Goal: Browse casually

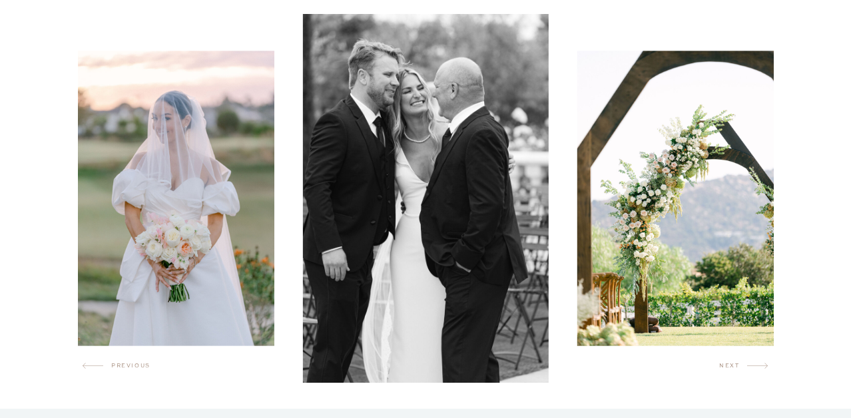
scroll to position [752, 0]
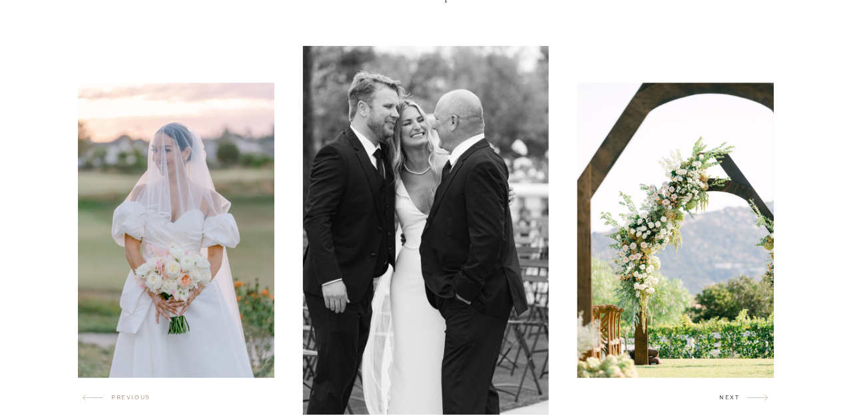
click at [725, 401] on h2 "next" at bounding box center [733, 400] width 28 height 13
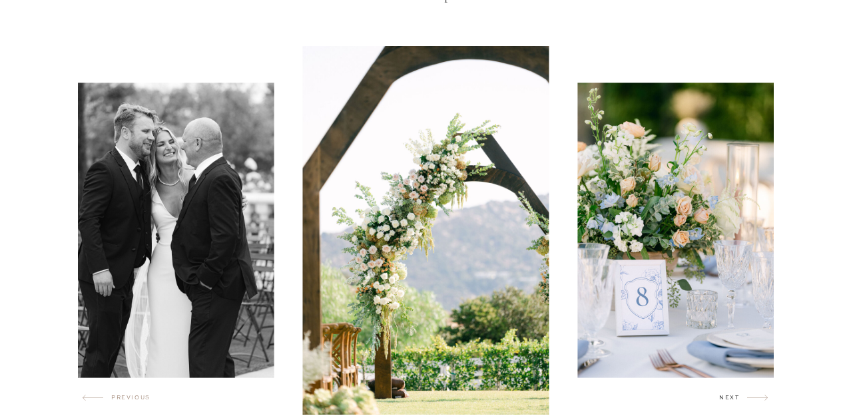
click at [725, 401] on h2 "next" at bounding box center [733, 400] width 28 height 13
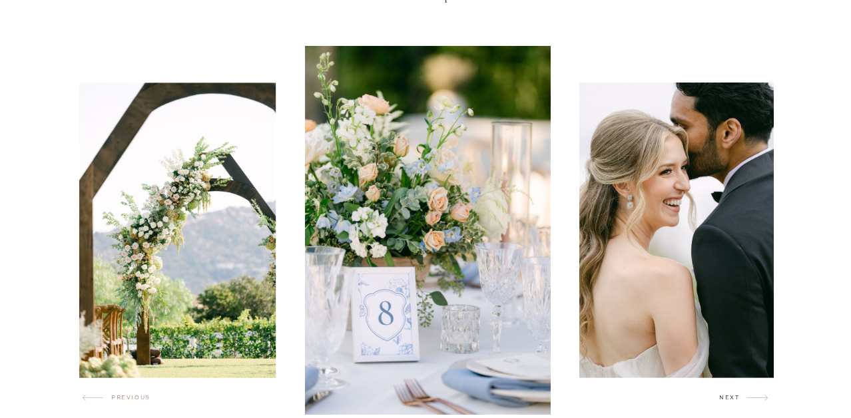
click at [725, 401] on h2 "next" at bounding box center [733, 400] width 28 height 13
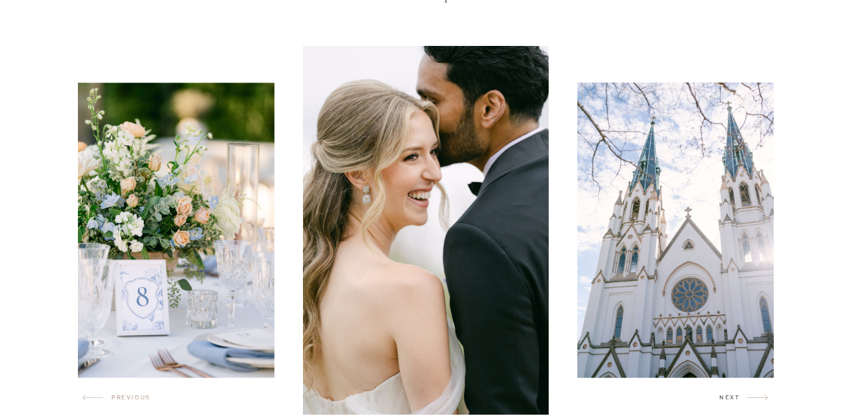
click at [725, 401] on h2 "next" at bounding box center [733, 400] width 28 height 13
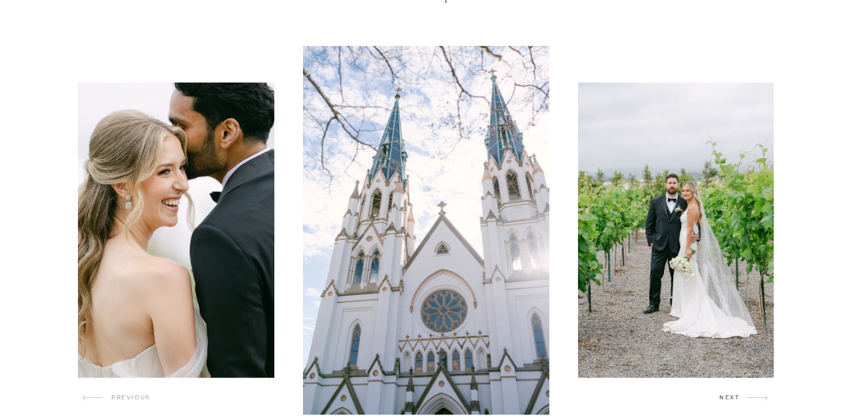
click at [725, 401] on h2 "next" at bounding box center [733, 400] width 28 height 13
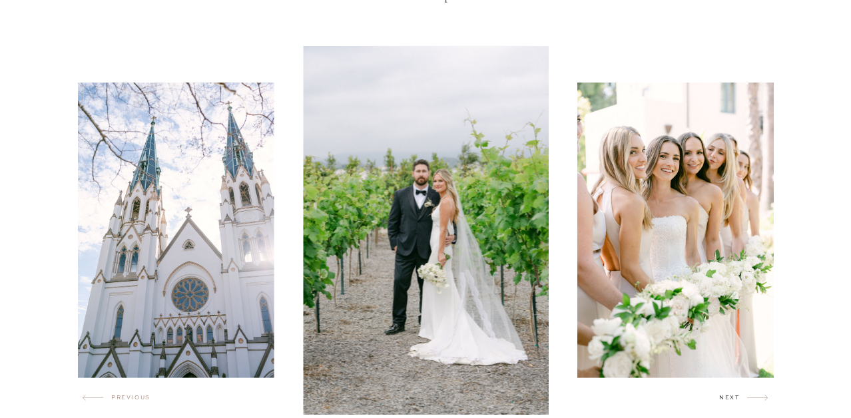
click at [725, 401] on h2 "next" at bounding box center [733, 400] width 28 height 13
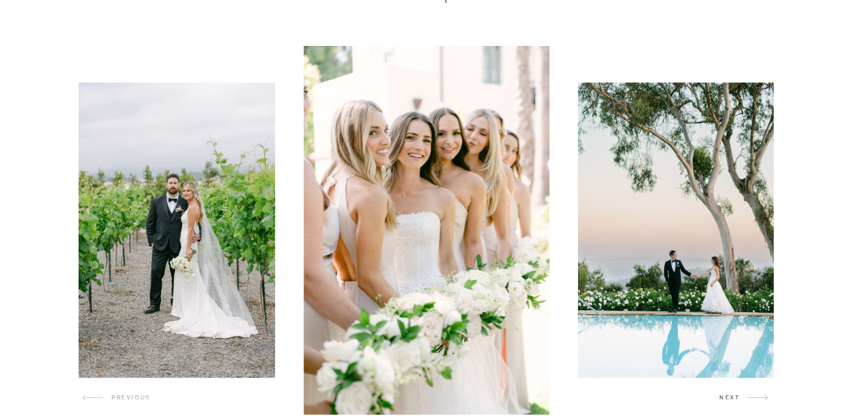
click at [725, 401] on h2 "next" at bounding box center [733, 400] width 28 height 13
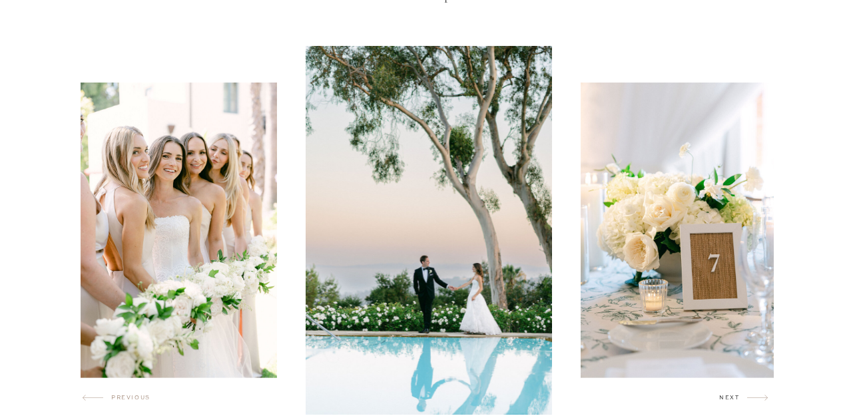
click at [725, 401] on h2 "next" at bounding box center [733, 400] width 28 height 13
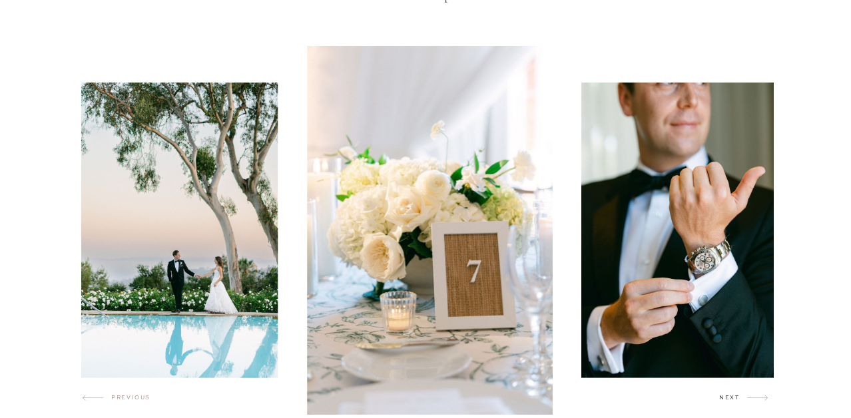
click at [725, 401] on h2 "next" at bounding box center [733, 400] width 28 height 13
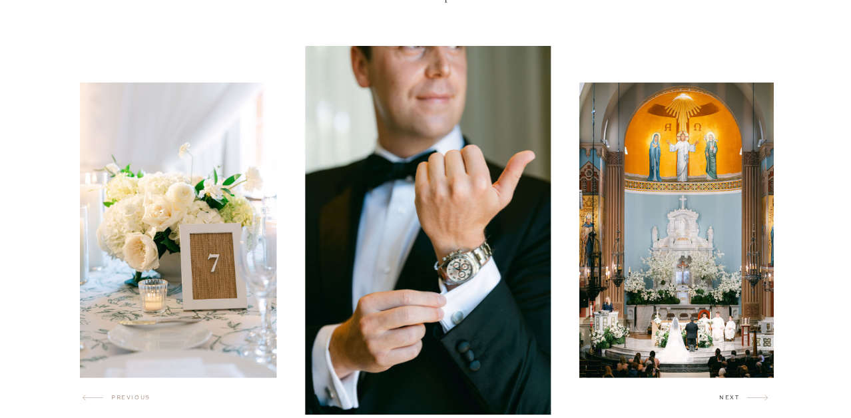
click at [725, 401] on h2 "next" at bounding box center [733, 400] width 28 height 13
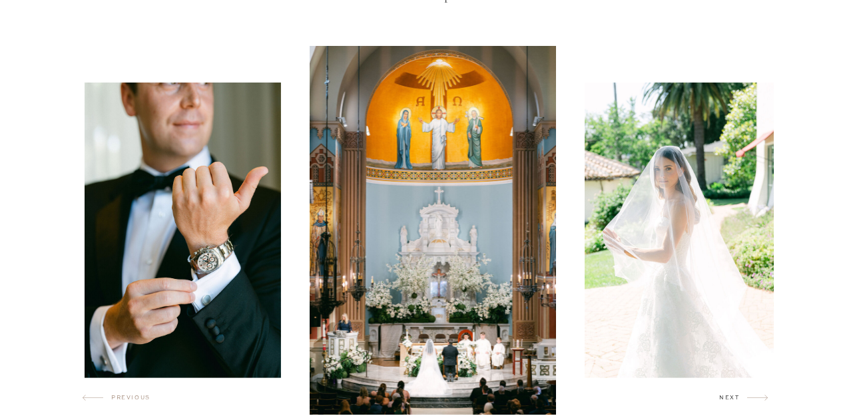
click at [725, 401] on h2 "next" at bounding box center [733, 400] width 28 height 13
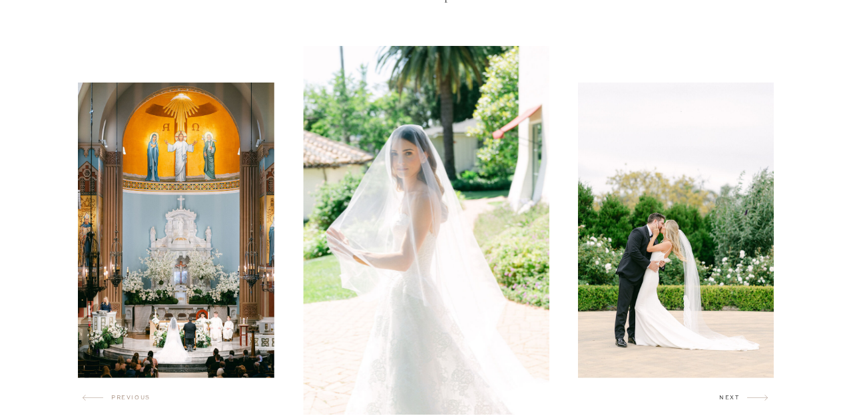
click at [725, 401] on h2 "next" at bounding box center [733, 400] width 28 height 13
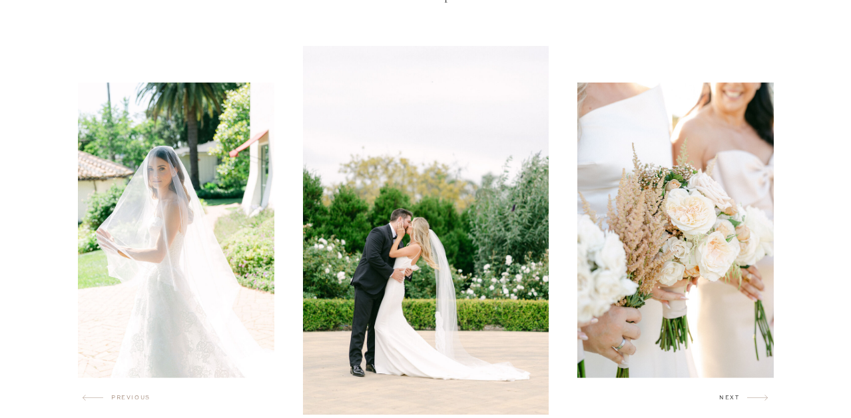
click at [725, 401] on h2 "next" at bounding box center [733, 400] width 28 height 13
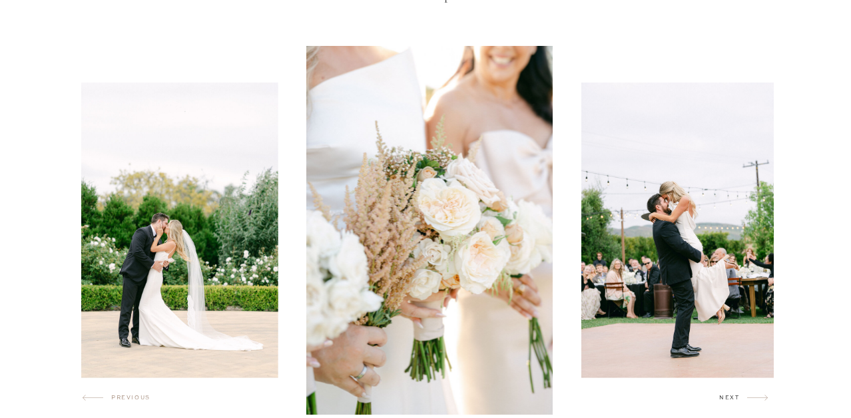
click at [725, 401] on h2 "next" at bounding box center [733, 400] width 28 height 13
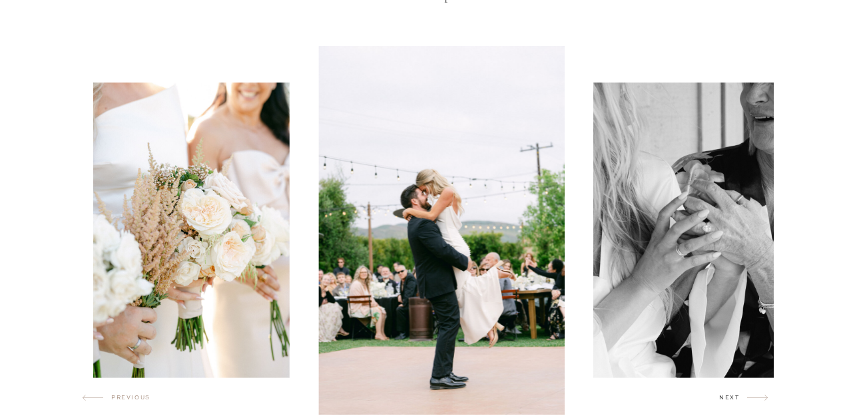
click at [725, 401] on h2 "next" at bounding box center [733, 400] width 28 height 13
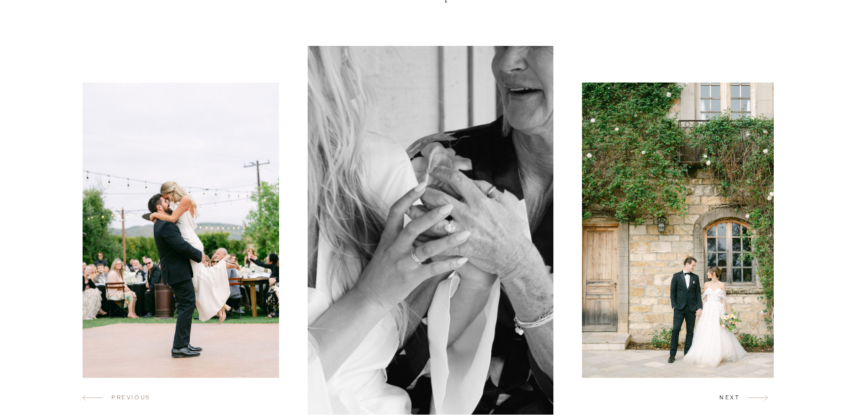
click at [725, 401] on h2 "next" at bounding box center [733, 400] width 28 height 13
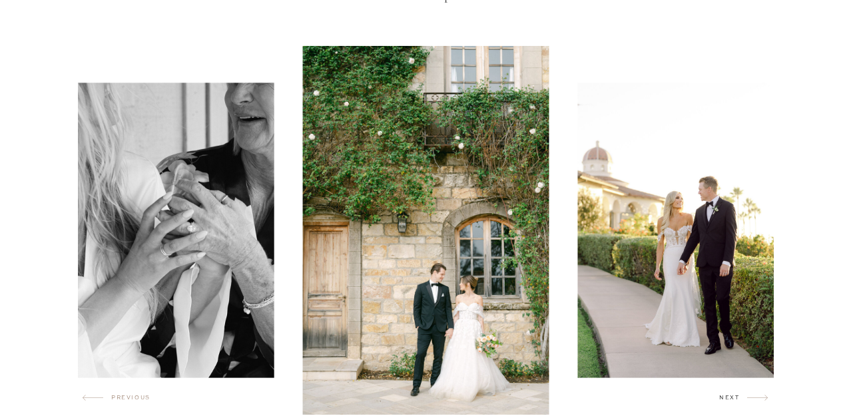
click at [725, 401] on h2 "next" at bounding box center [733, 400] width 28 height 13
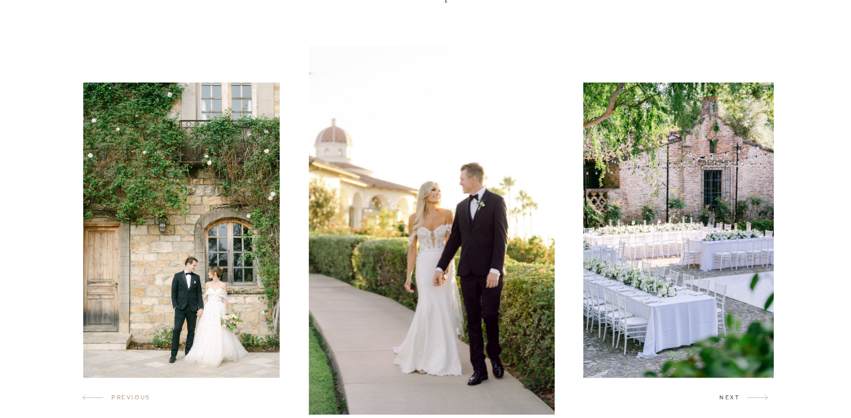
click at [725, 401] on h2 "next" at bounding box center [733, 400] width 28 height 13
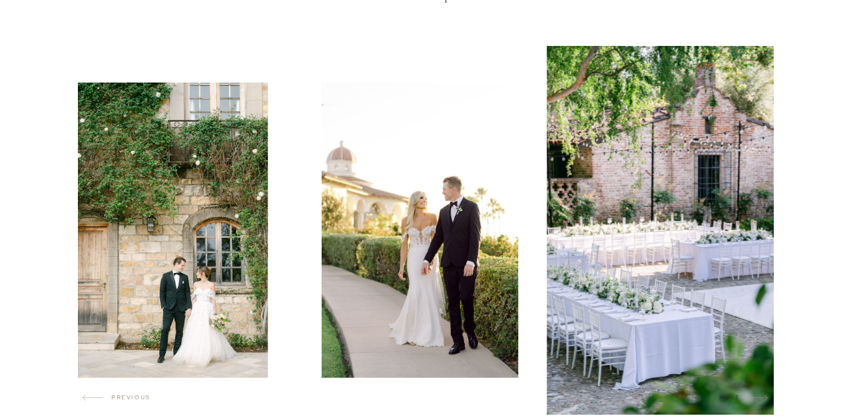
click at [725, 401] on h2 "next" at bounding box center [733, 400] width 28 height 13
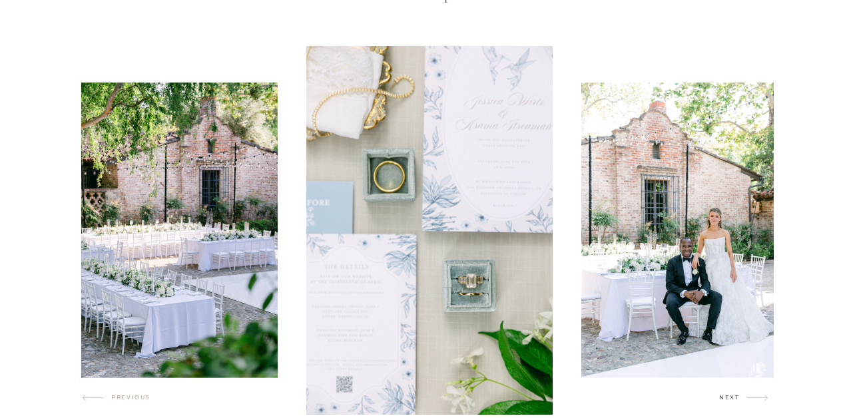
click at [725, 401] on h2 "next" at bounding box center [733, 400] width 28 height 13
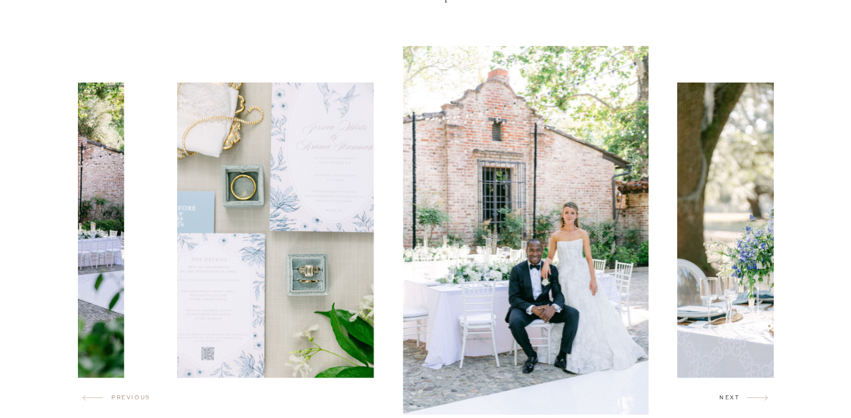
click at [725, 401] on h2 "next" at bounding box center [733, 400] width 28 height 13
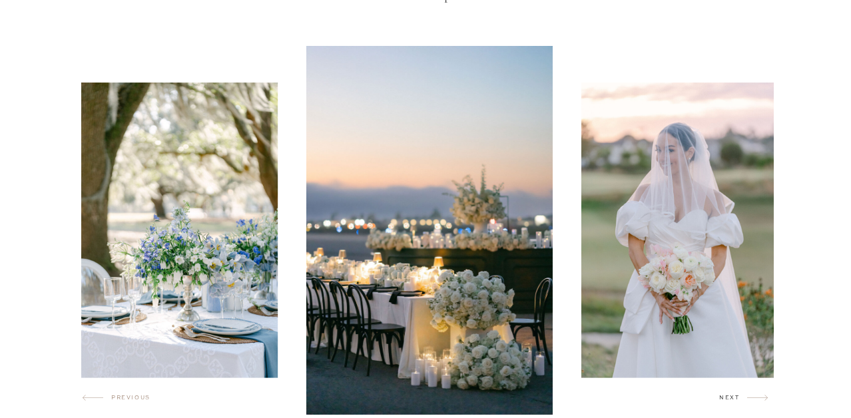
click at [725, 401] on h2 "next" at bounding box center [733, 400] width 28 height 13
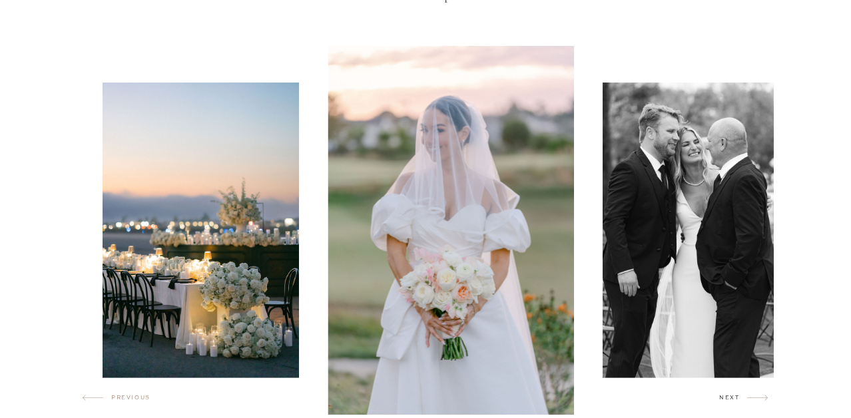
click at [725, 401] on h2 "next" at bounding box center [733, 400] width 28 height 13
